Goal: Information Seeking & Learning: Learn about a topic

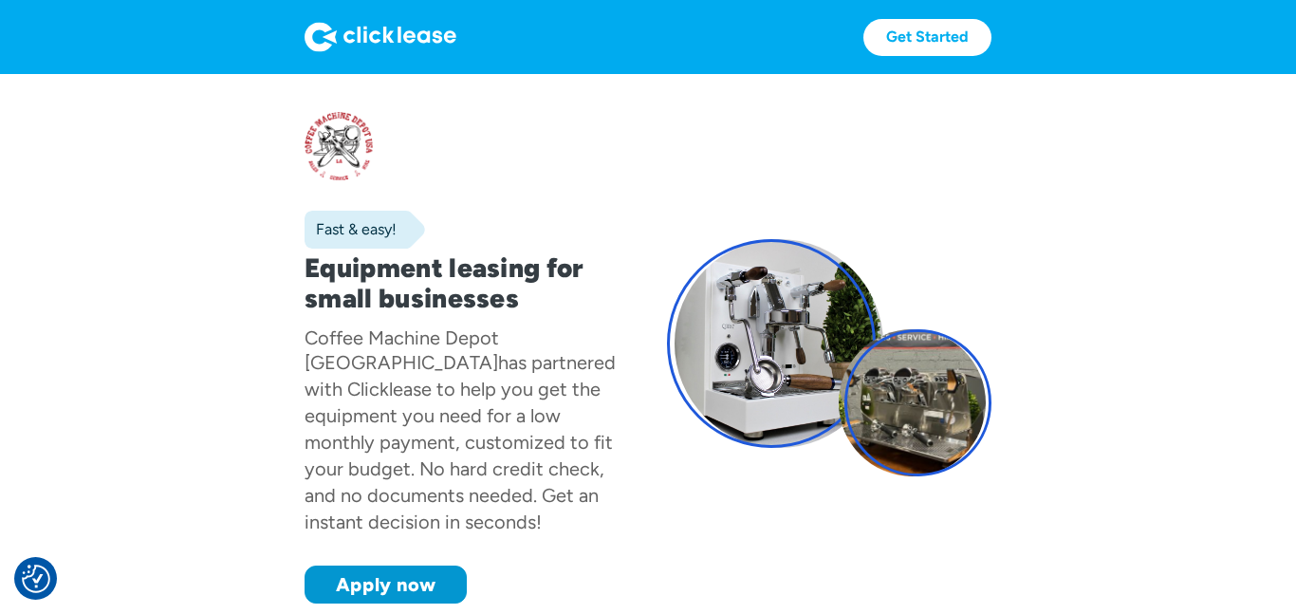
click at [419, 34] on img at bounding box center [380, 37] width 152 height 30
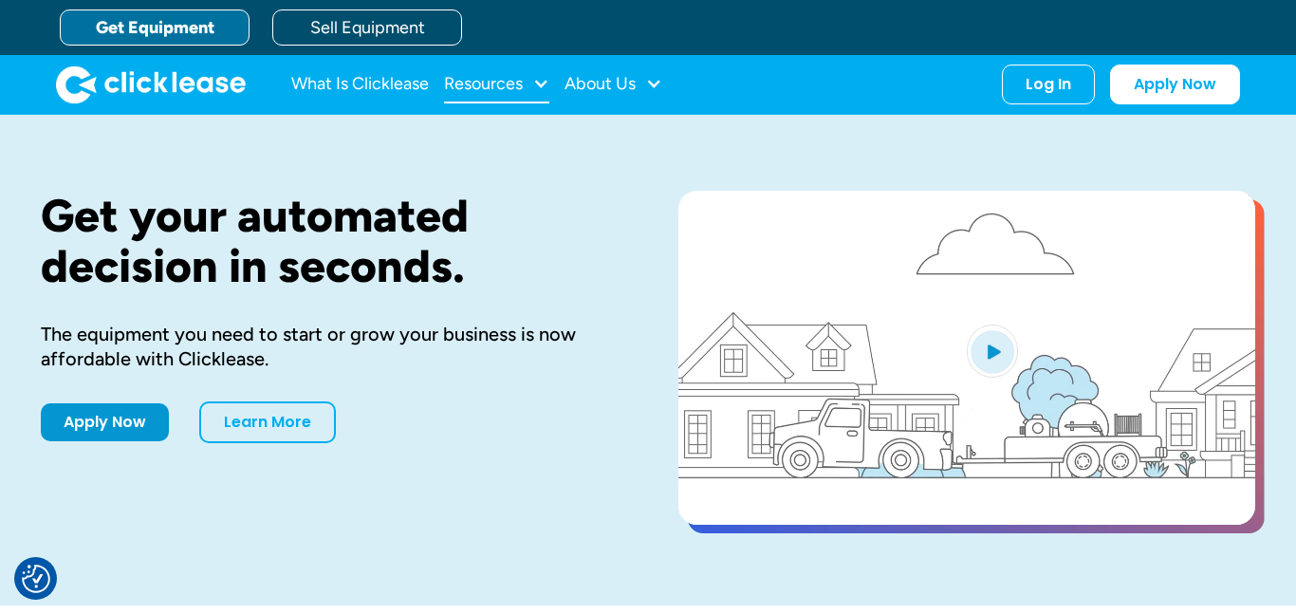
click at [543, 84] on div at bounding box center [540, 83] width 17 height 17
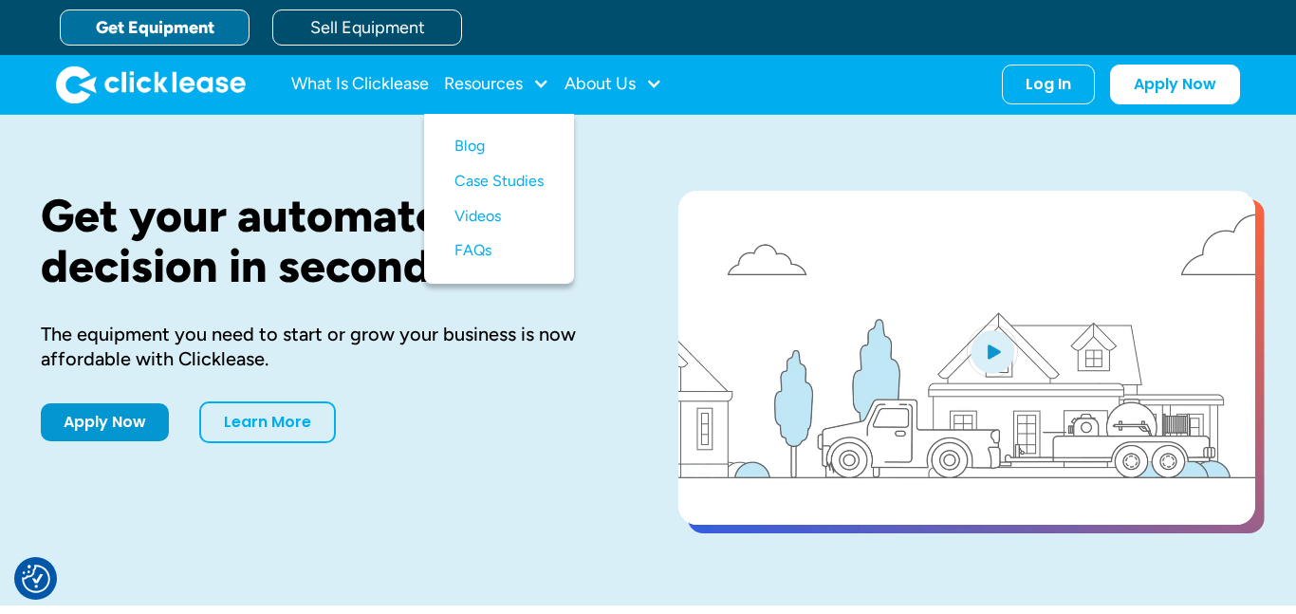
click at [435, 408] on div "Apply Now Learn More" at bounding box center [329, 422] width 577 height 42
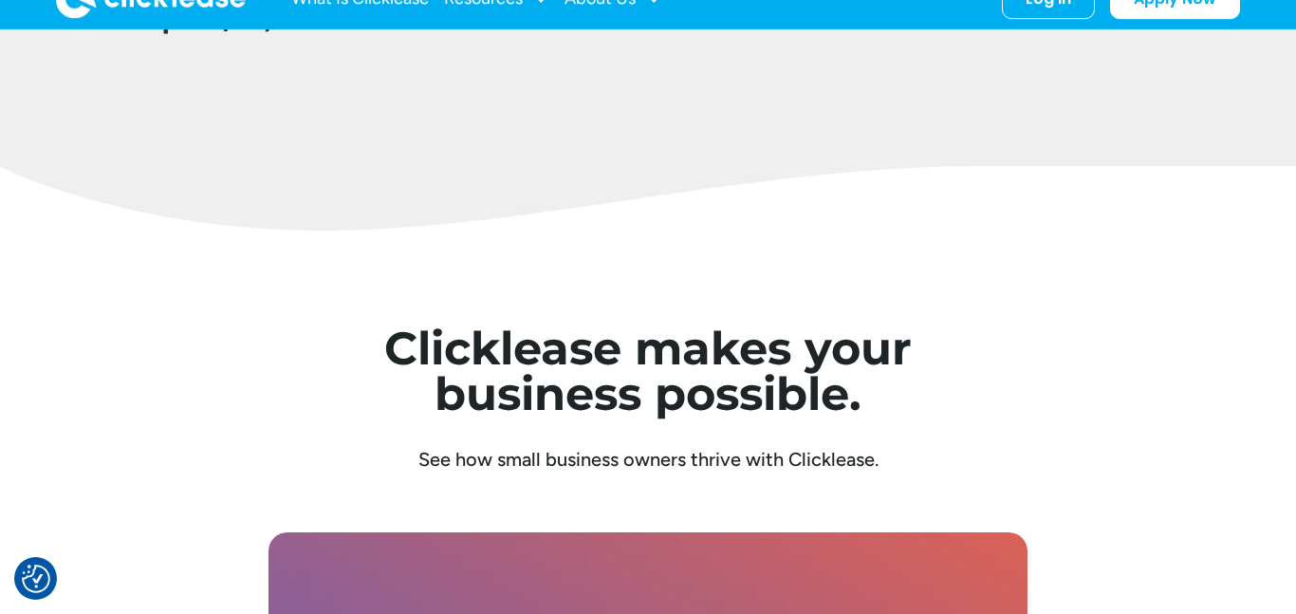
scroll to position [6720, 0]
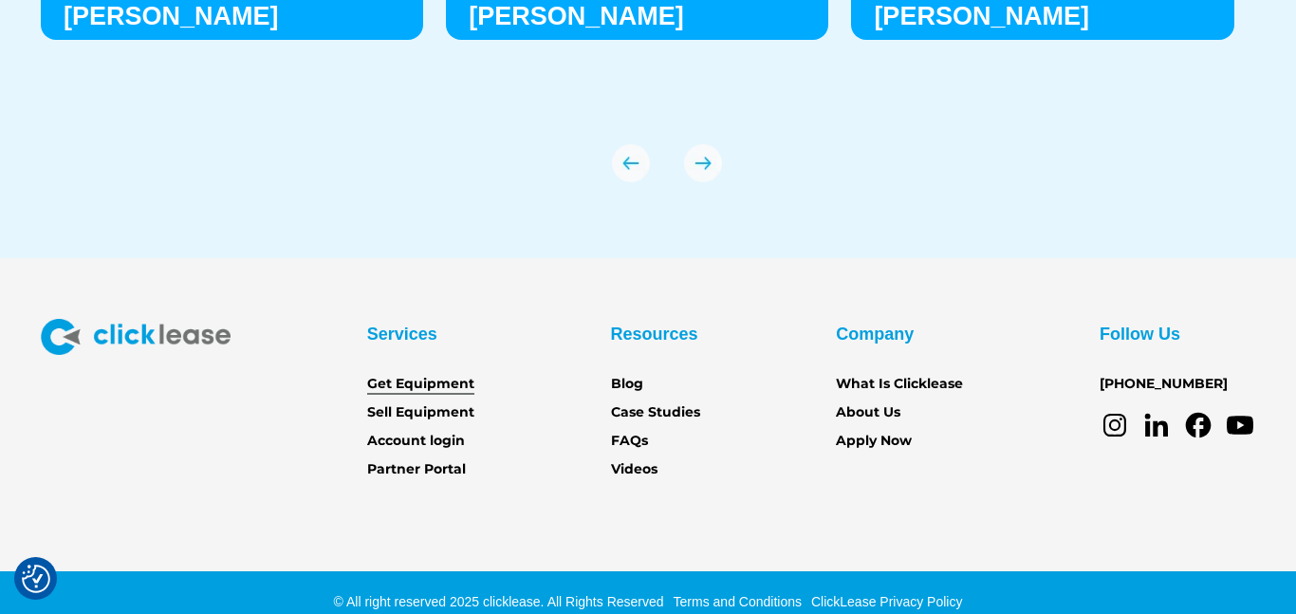
click at [408, 377] on link "Get Equipment" at bounding box center [420, 384] width 107 height 21
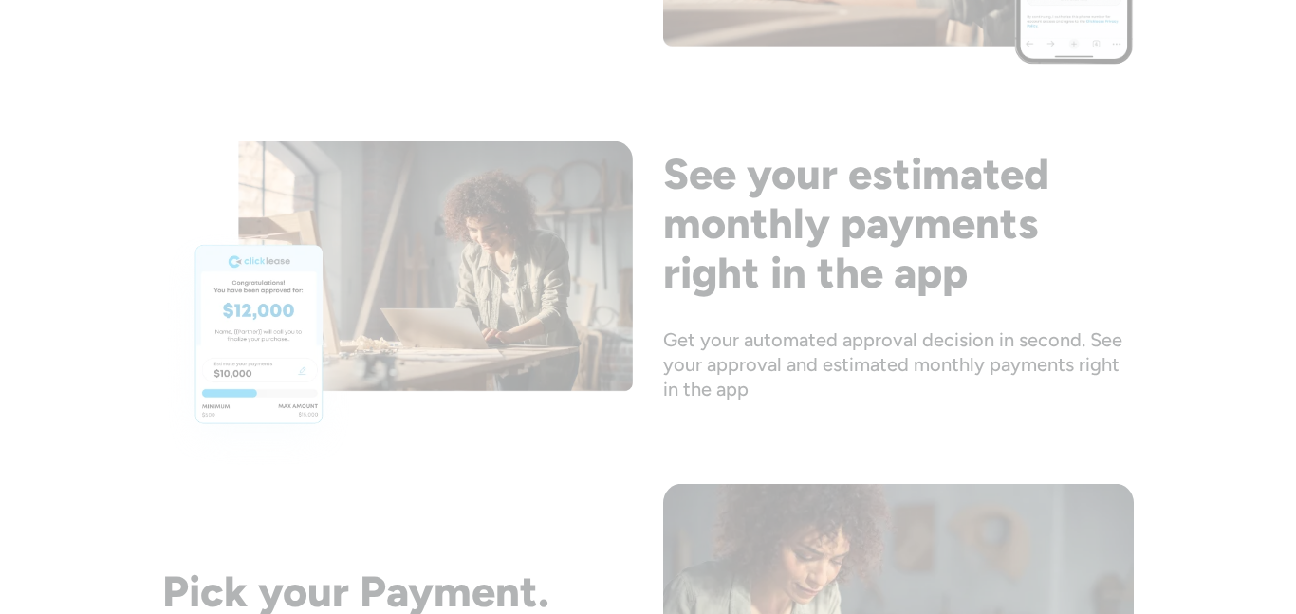
scroll to position [6739, 0]
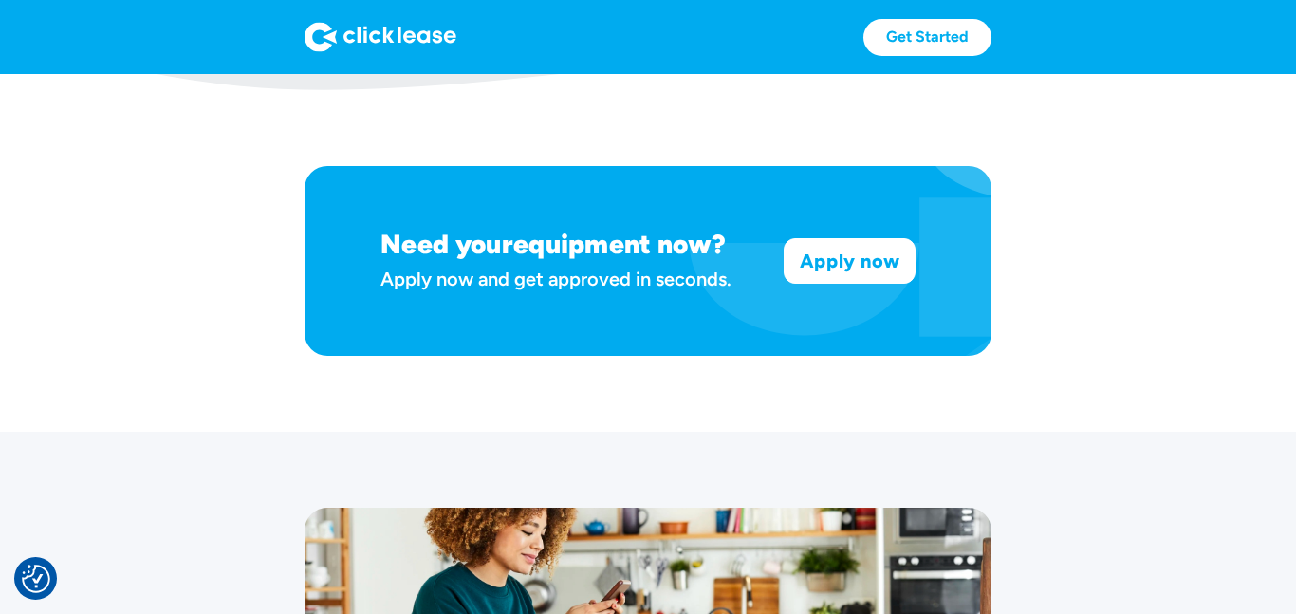
scroll to position [1188, 0]
